Goal: Entertainment & Leisure: Consume media (video, audio)

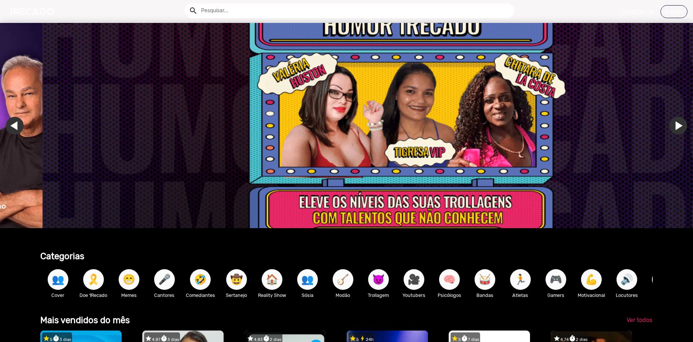
scroll to position [0, 2061]
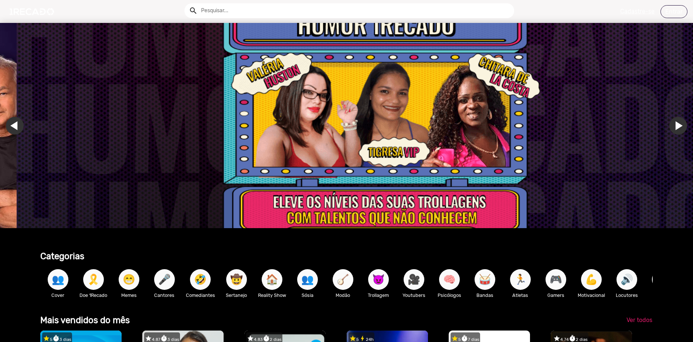
click at [552, 277] on span "🎮" at bounding box center [555, 279] width 13 height 21
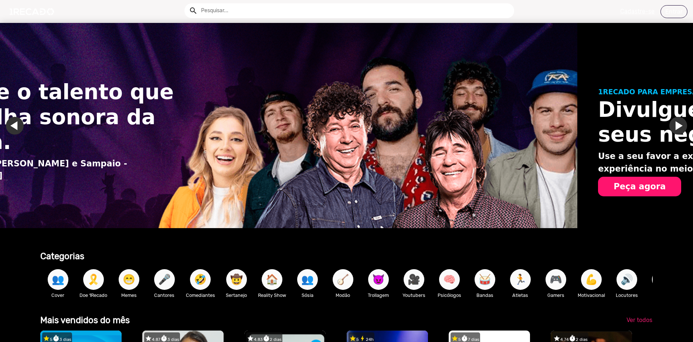
scroll to position [0, 0]
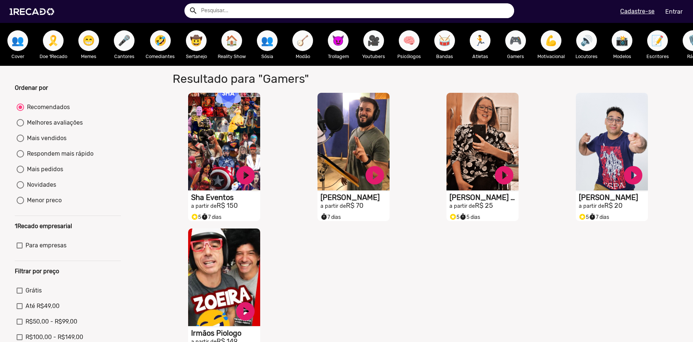
drag, startPoint x: 472, startPoint y: 204, endPoint x: 552, endPoint y: 246, distance: 90.2
click at [552, 246] on div "S1RECADO vídeos dedicados para fãs e empresas play_circle_filled Sha Eventos a …" at bounding box center [419, 225] width 517 height 272
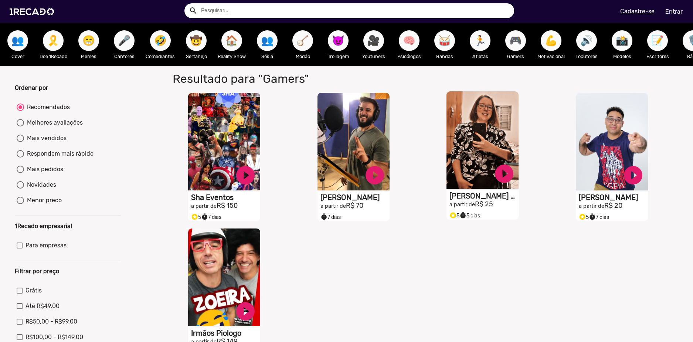
click at [479, 200] on h1 "[PERSON_NAME] Defende" at bounding box center [483, 195] width 69 height 9
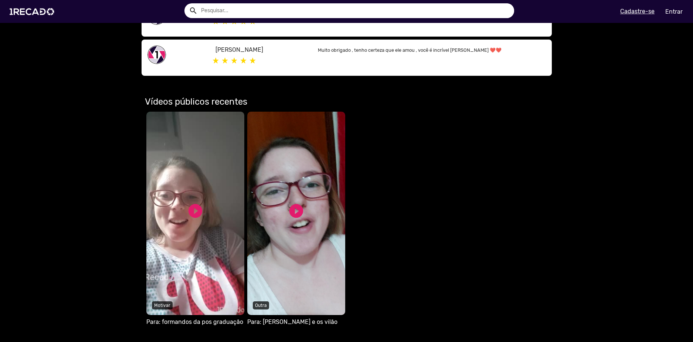
scroll to position [369, 0]
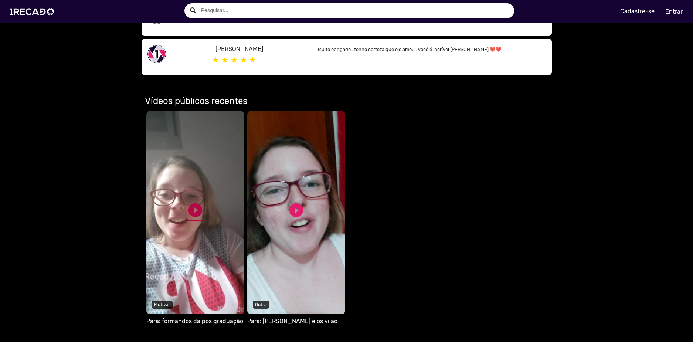
click at [189, 205] on link "play_circle_filled" at bounding box center [195, 210] width 17 height 17
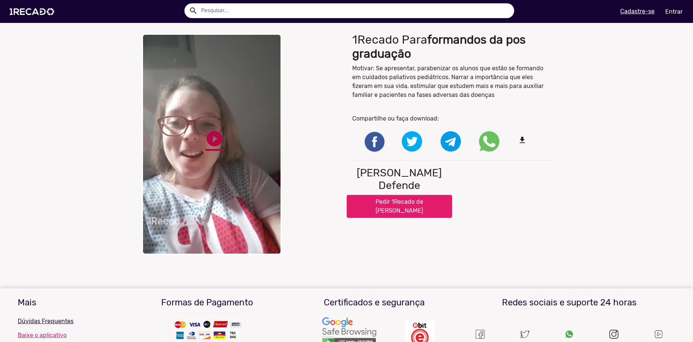
click at [210, 144] on link "play_circle_filled" at bounding box center [214, 138] width 18 height 18
